Goal: Information Seeking & Learning: Compare options

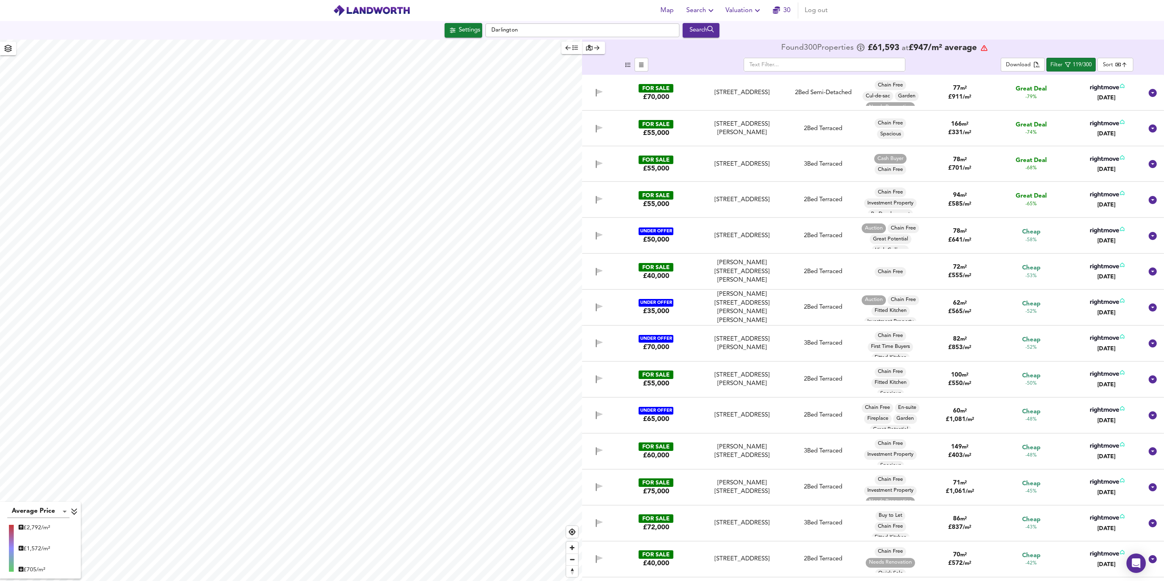
click at [1108, 61] on body "Map Search Valuation 30 Log out Settings Darlington Search Average Price landwo…" at bounding box center [582, 290] width 1164 height 581
click at [1133, 78] on li "Cheapest Price" at bounding box center [1125, 77] width 65 height 13
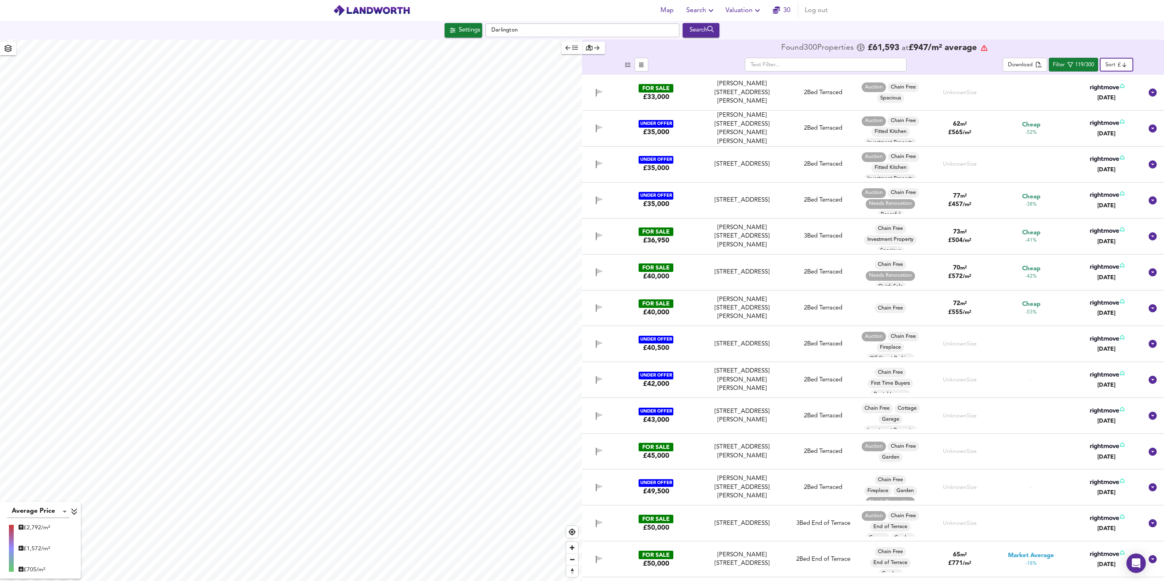
click at [782, 97] on div "[PERSON_NAME][STREET_ADDRESS][PERSON_NAME]" at bounding box center [741, 93] width 89 height 26
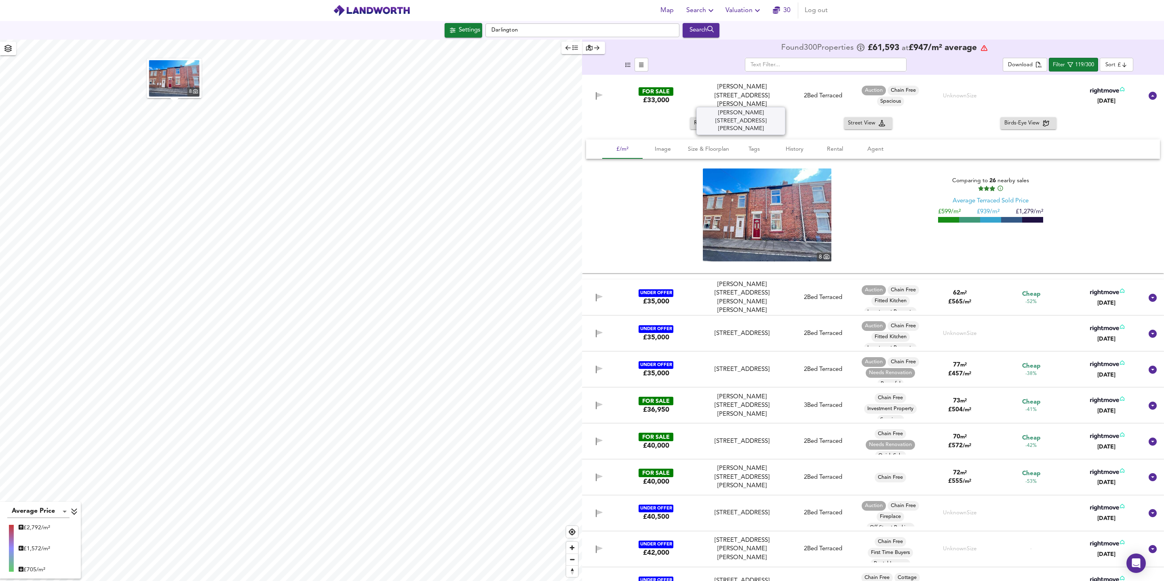
click at [783, 92] on div "[PERSON_NAME][STREET_ADDRESS][PERSON_NAME]" at bounding box center [741, 96] width 89 height 26
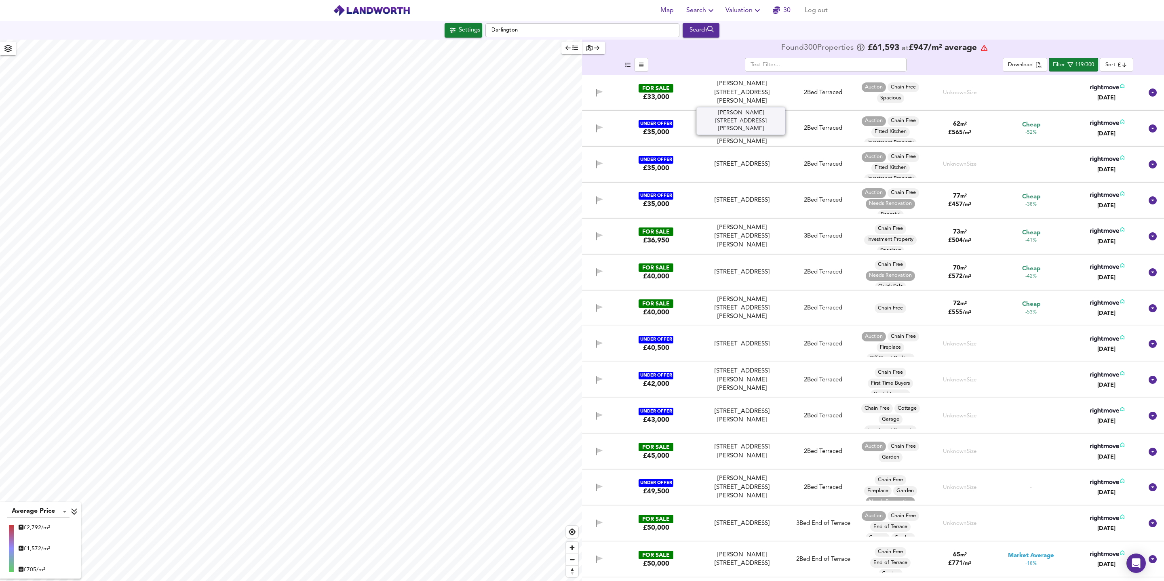
click at [785, 84] on div "[PERSON_NAME][STREET_ADDRESS][PERSON_NAME]" at bounding box center [741, 93] width 89 height 26
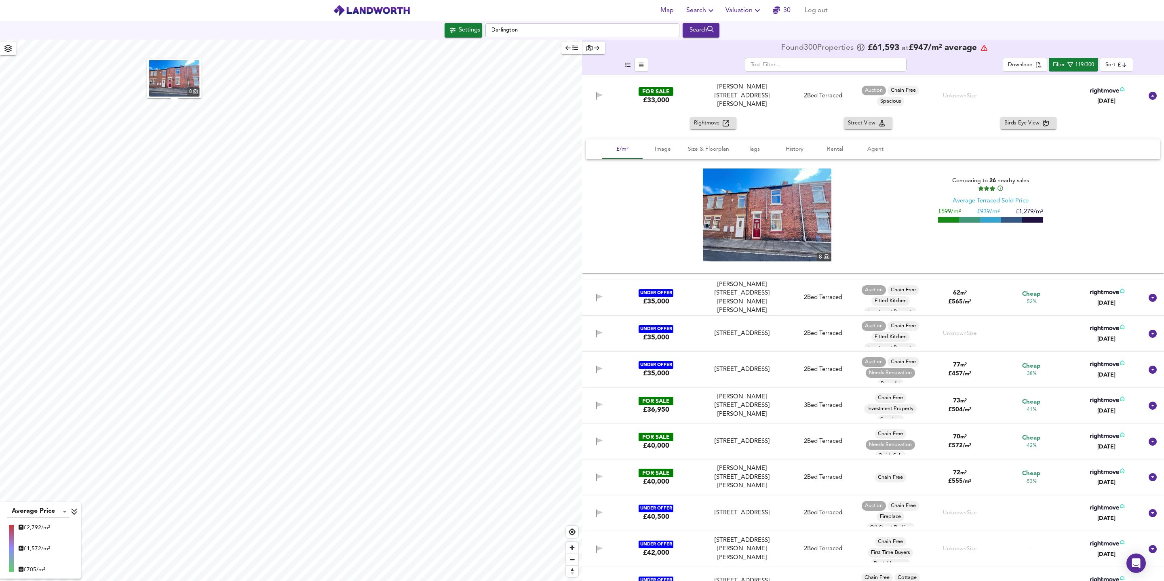
click at [1103, 89] on icon at bounding box center [1107, 90] width 34 height 7
click at [1113, 62] on body "Map Search Valuation 30 Log out Settings [GEOGRAPHIC_DATA] Search 8 Average Pri…" at bounding box center [582, 290] width 1164 height 581
click at [1121, 171] on li "Most Beds" at bounding box center [1125, 168] width 65 height 13
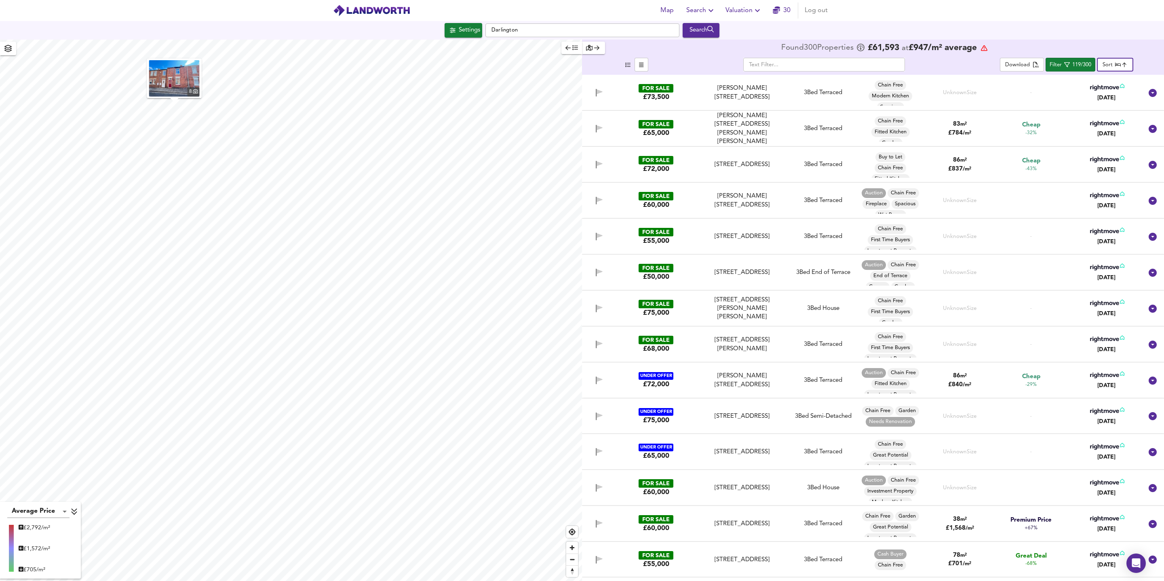
click at [1107, 66] on body "Map Search Valuation 30 Log out Settings [GEOGRAPHIC_DATA] Search 8 Average Pri…" at bounding box center [582, 290] width 1164 height 581
click at [1126, 42] on u "Best Deal" at bounding box center [1124, 42] width 24 height 8
type input "bestdeal"
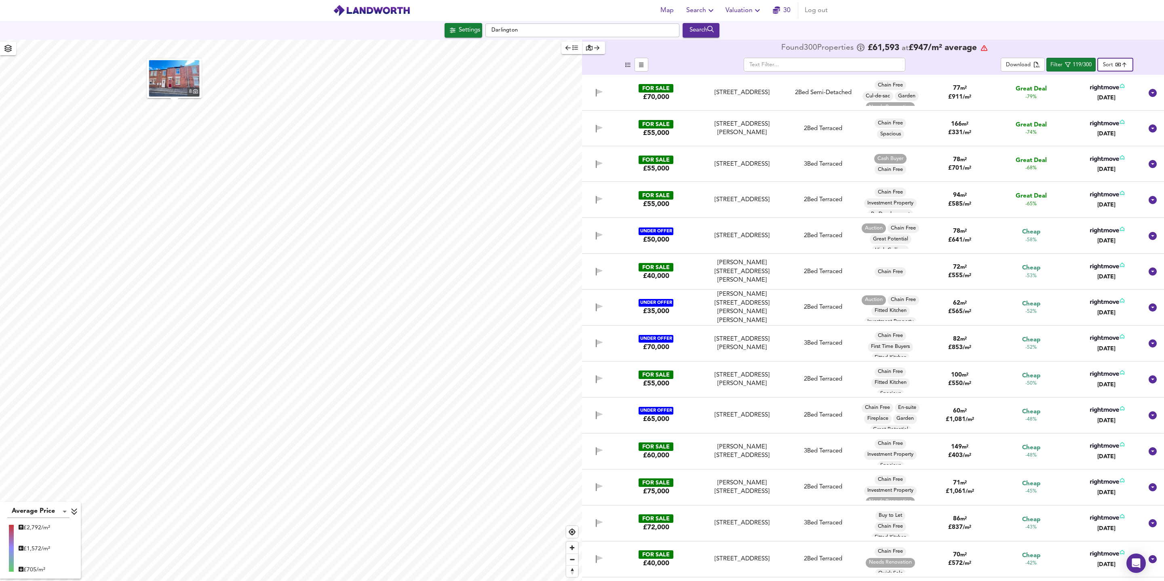
click at [821, 101] on div "FOR SALE £70,000 [GEOGRAPHIC_DATA] [GEOGRAPHIC_DATA] 2 Bed Semi-Detached Chain …" at bounding box center [862, 93] width 559 height 26
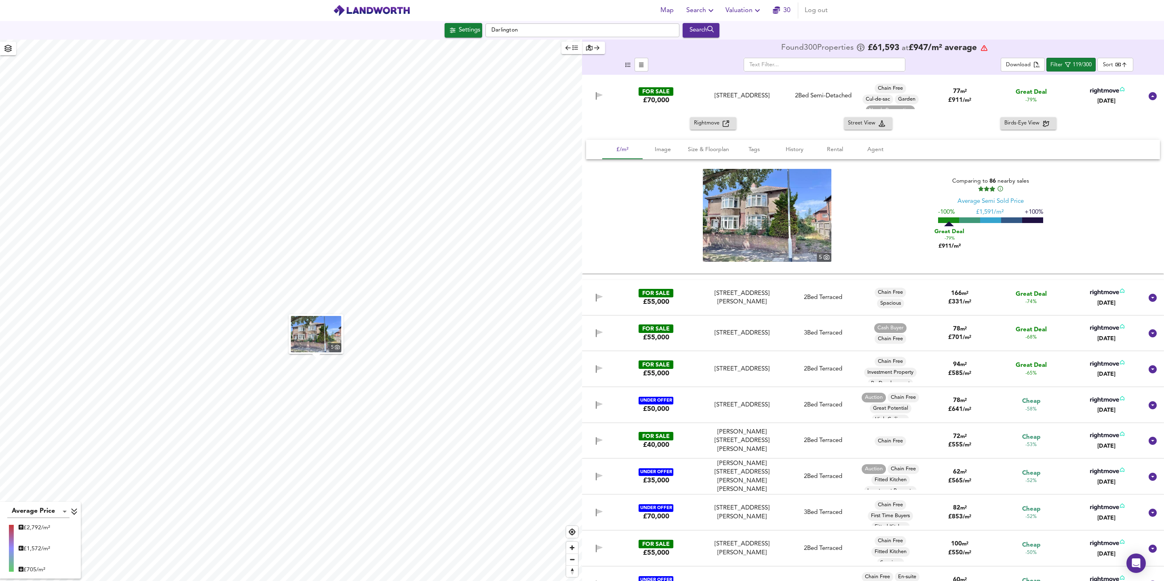
click at [821, 101] on div "FOR SALE £70,000 [GEOGRAPHIC_DATA] [GEOGRAPHIC_DATA] 2 Bed Semi-Detached Chain …" at bounding box center [862, 96] width 559 height 26
